Goal: Task Accomplishment & Management: Manage account settings

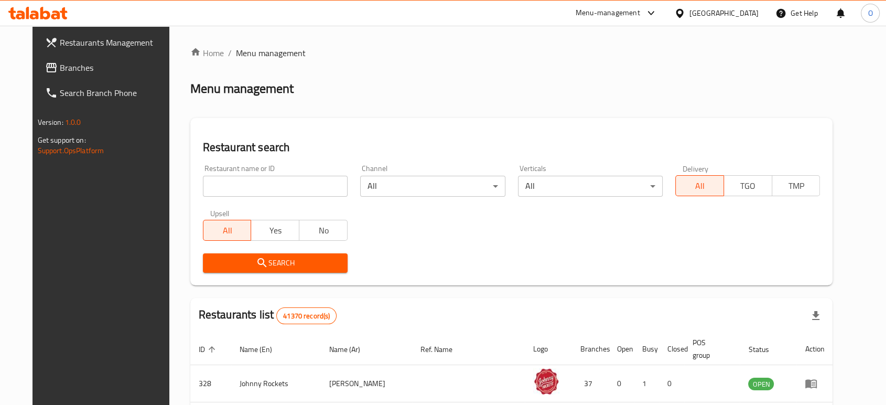
click at [241, 187] on input "search" at bounding box center [275, 186] width 145 height 21
paste input "18537"
type input "18537"
click button "Search" at bounding box center [275, 262] width 145 height 19
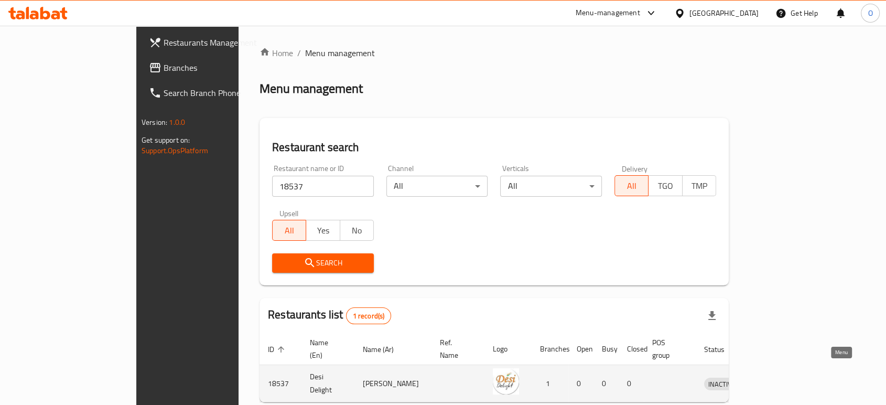
click at [774, 377] on icon "enhanced table" at bounding box center [767, 383] width 13 height 13
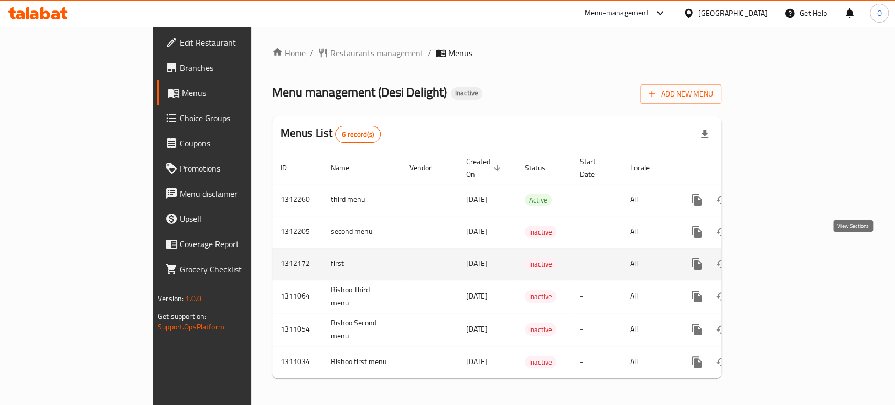
click at [779, 258] on icon "enhanced table" at bounding box center [772, 264] width 13 height 13
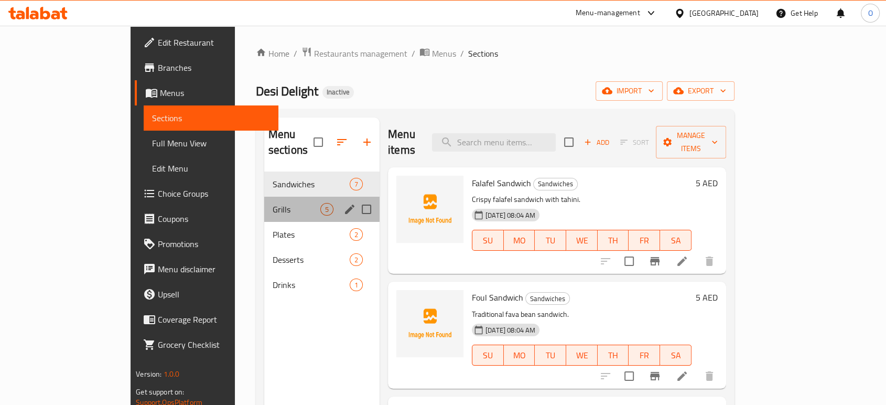
click at [264, 197] on div "Grills 5" at bounding box center [321, 209] width 115 height 25
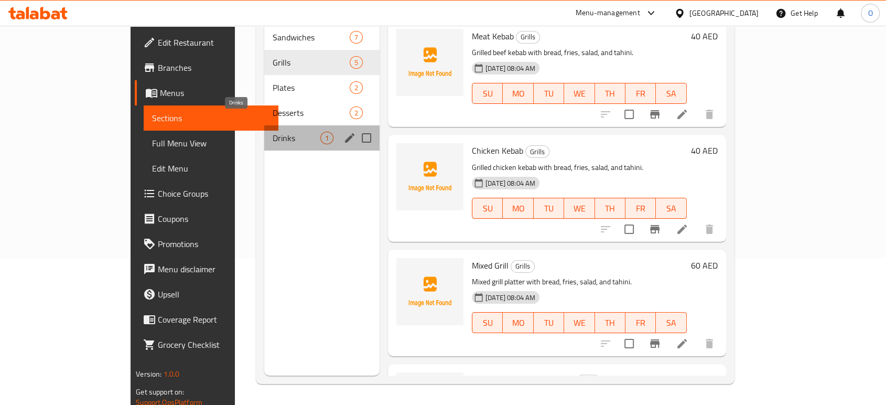
click at [273, 132] on span "Drinks" at bounding box center [297, 138] width 48 height 13
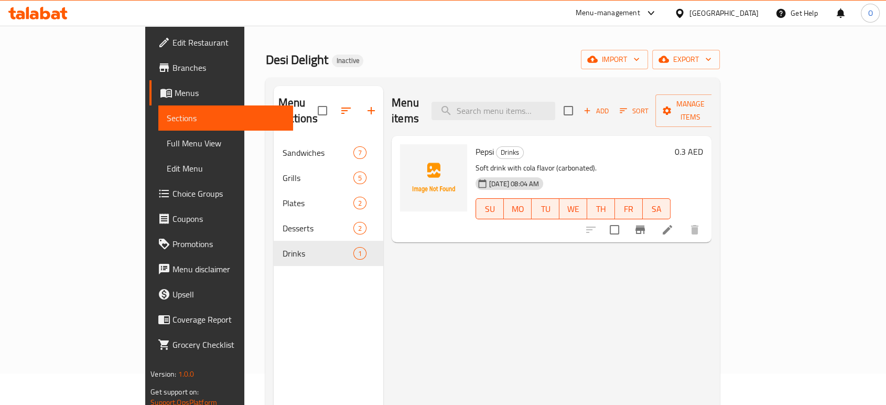
scroll to position [29, 0]
